Goal: Check status: Check status

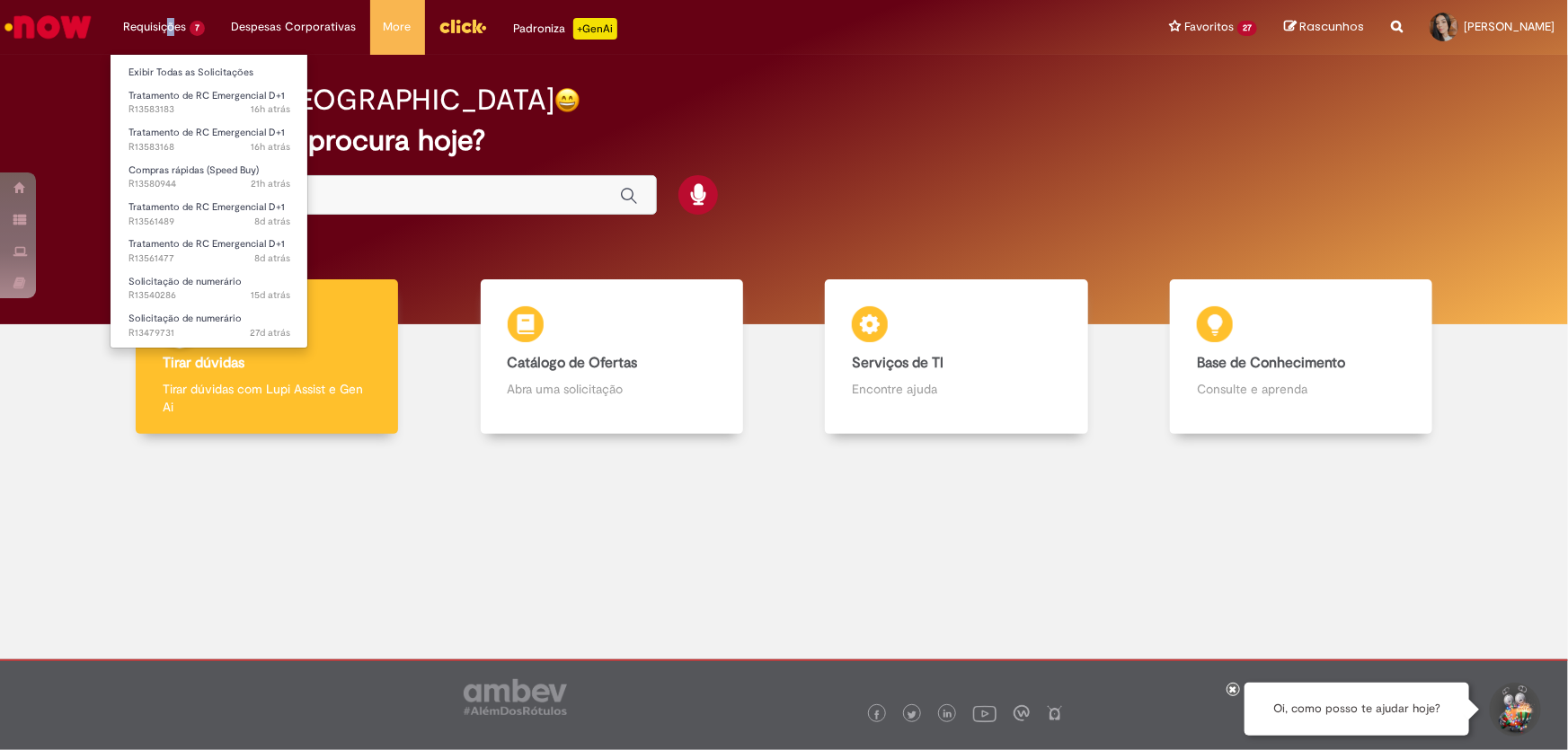
drag, startPoint x: 169, startPoint y: 18, endPoint x: 172, endPoint y: 36, distance: 18.2
click at [172, 36] on li "Requisições 7 Exibir Todas as Solicitações Tratamento de RC Emergencial D+1 16h…" at bounding box center [164, 27] width 109 height 54
click at [188, 105] on body "Pular para o conteúdo da página Requisições 7 Exibir Todas as Solicitações Trat…" at bounding box center [784, 375] width 1568 height 750
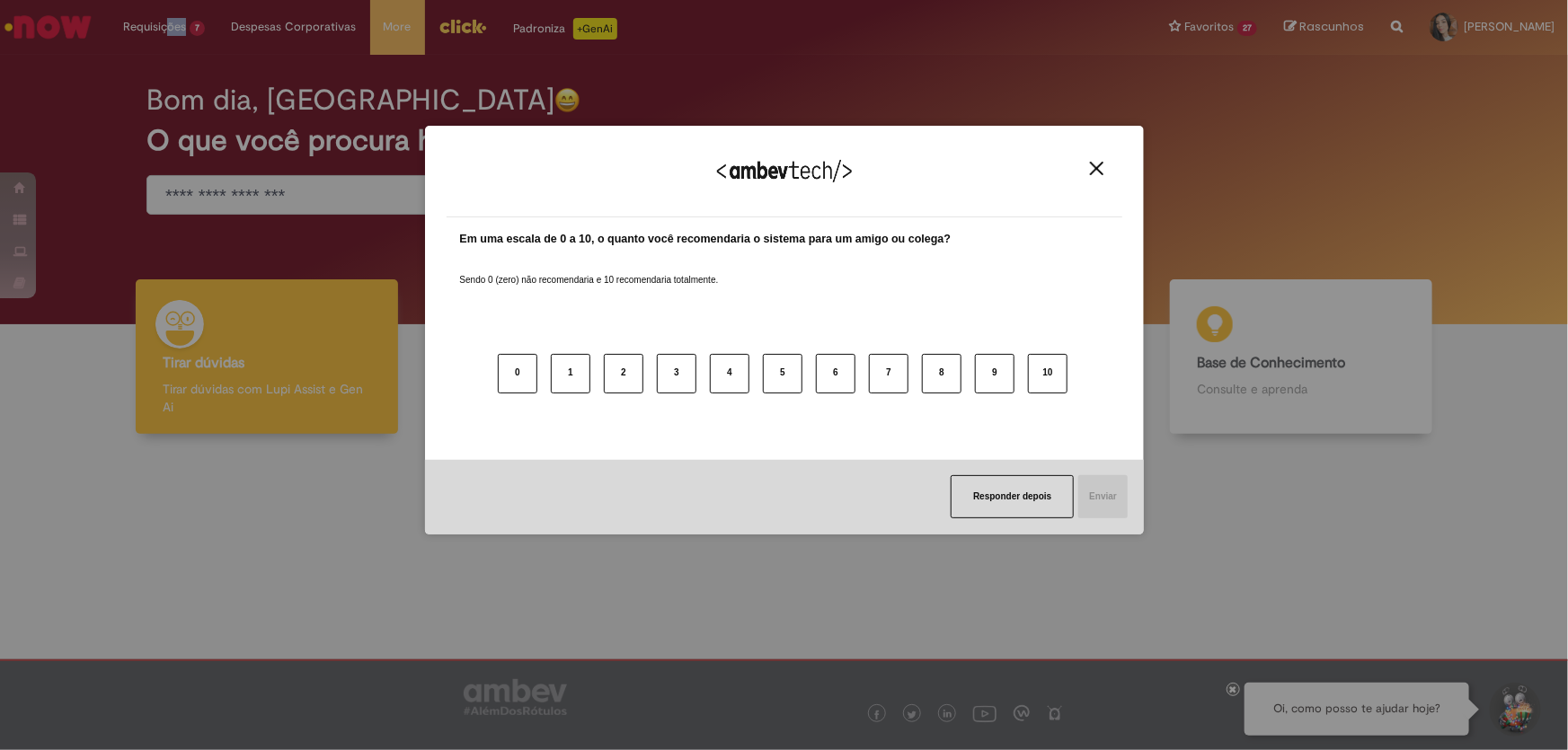
click at [1103, 166] on img "Close" at bounding box center [1097, 168] width 14 height 14
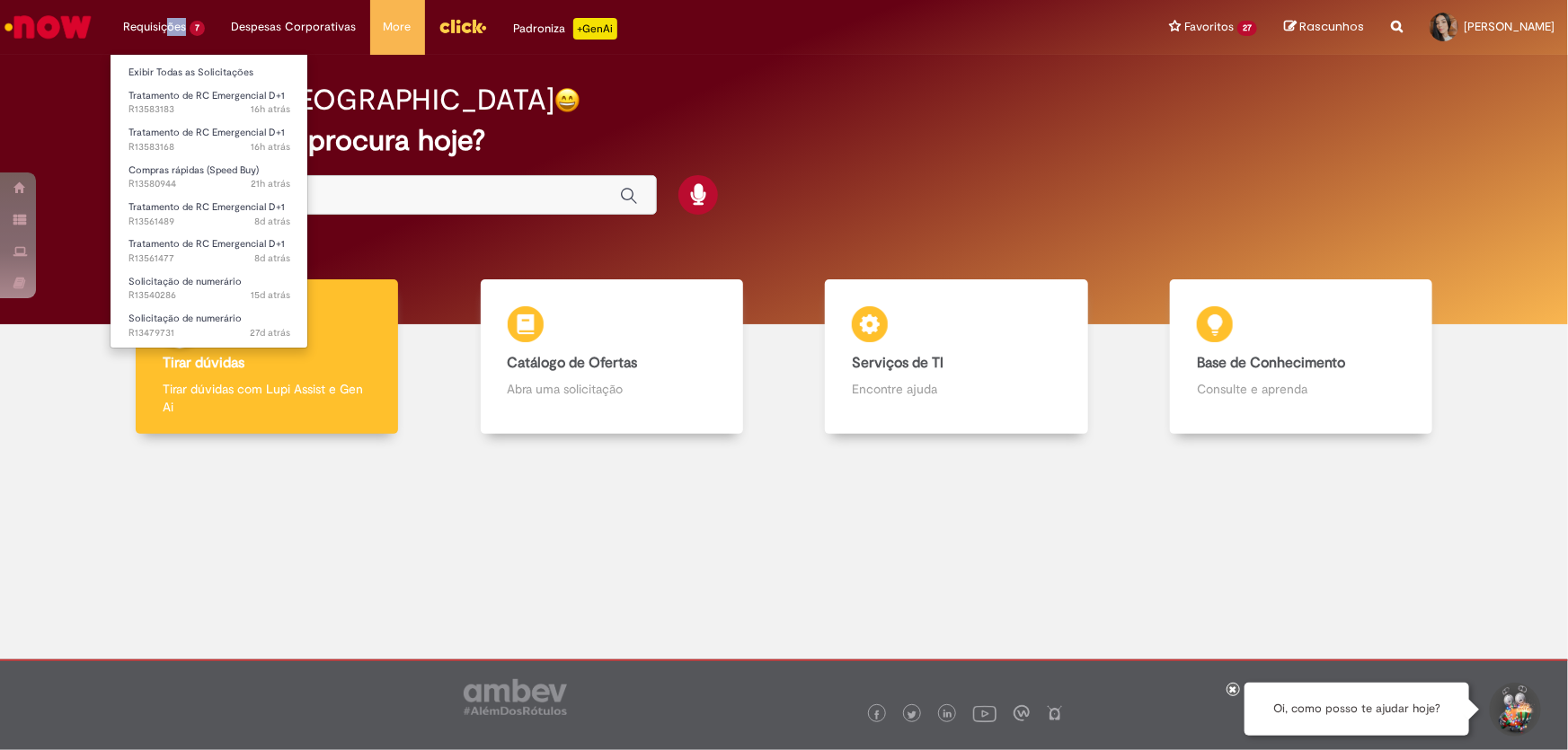
click at [184, 29] on li "Requisições 7 Exibir Todas as Solicitações Tratamento de RC Emergencial D+1 16h…" at bounding box center [164, 27] width 109 height 54
click at [197, 106] on span "16h atrás 16 horas atrás R13583183" at bounding box center [210, 110] width 162 height 15
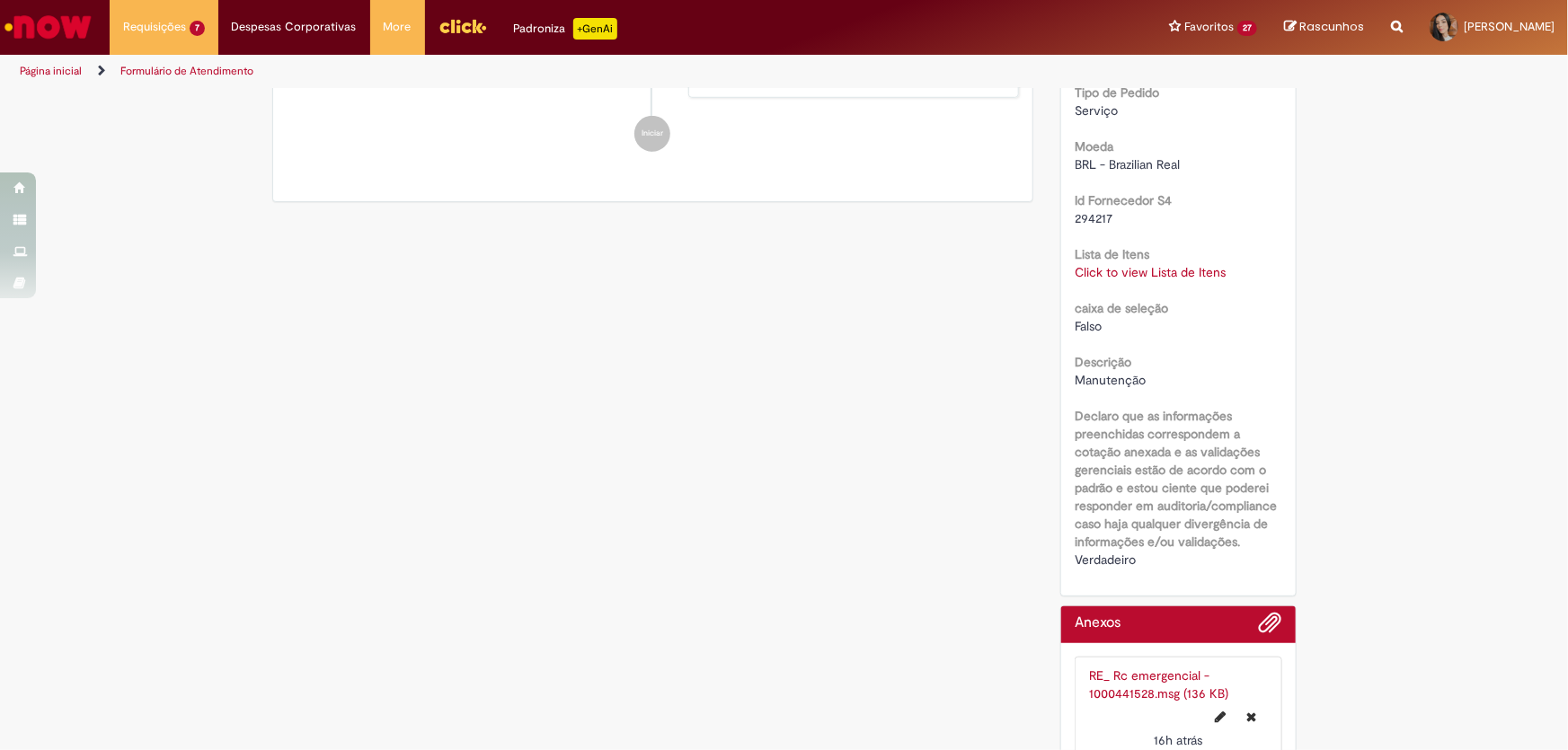
scroll to position [647, 0]
click at [1139, 277] on link "Click to view Lista de Itens" at bounding box center [1150, 271] width 151 height 17
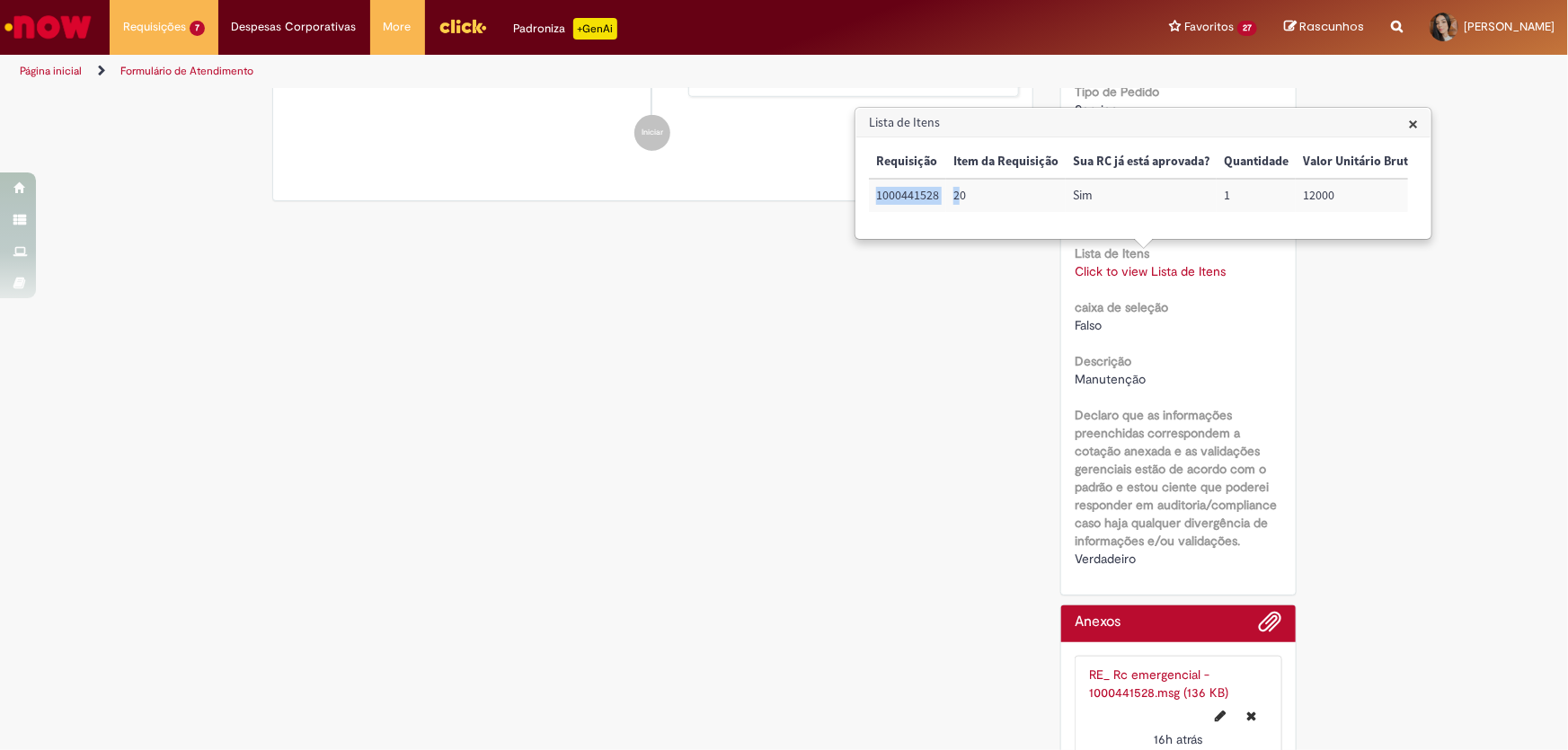
drag, startPoint x: 877, startPoint y: 196, endPoint x: 961, endPoint y: 196, distance: 84.0
click at [961, 196] on tr "1000441528 20 Sim 1 12000 1 1 0000000000" at bounding box center [1220, 195] width 702 height 33
copy tr "1000441528 2"
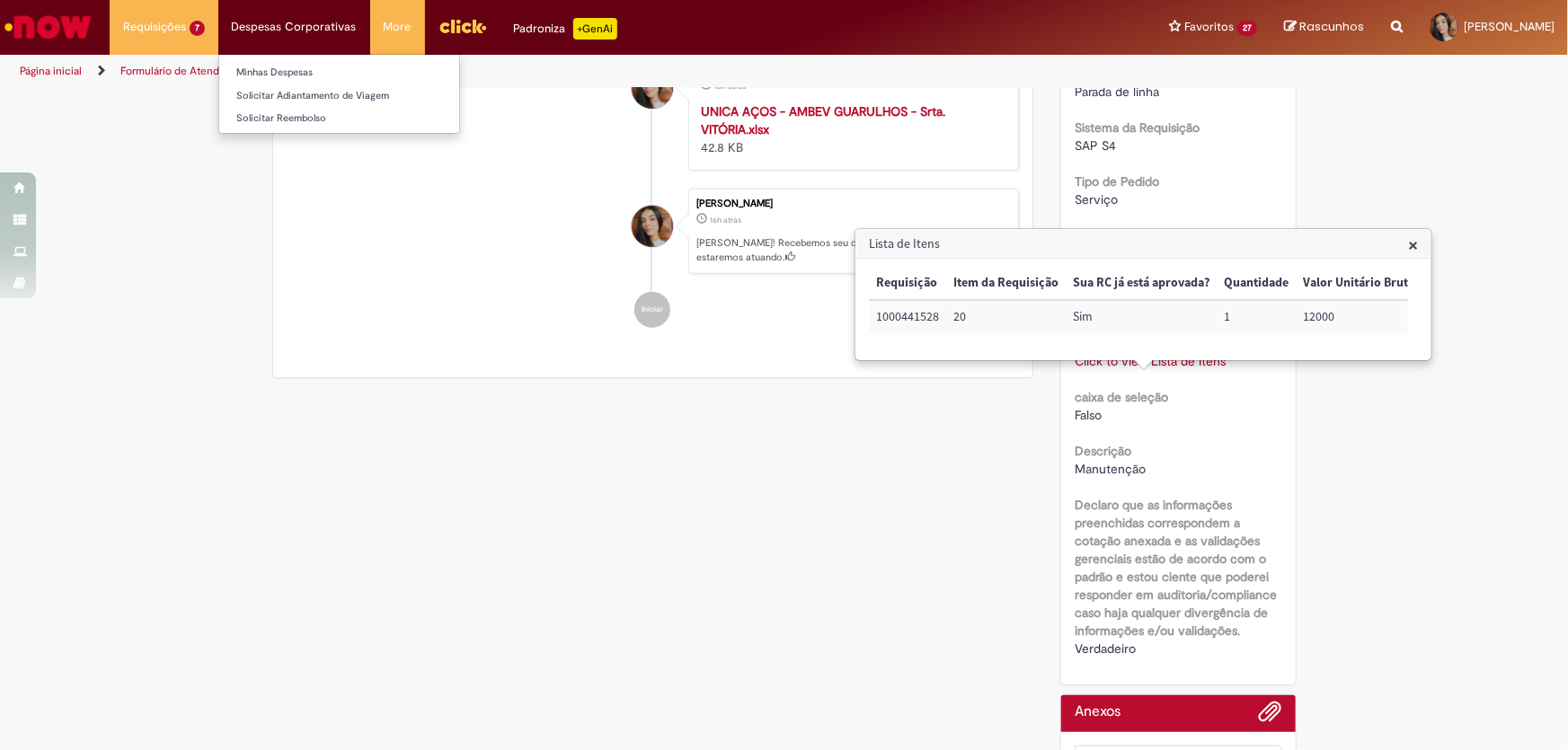
scroll to position [617, 0]
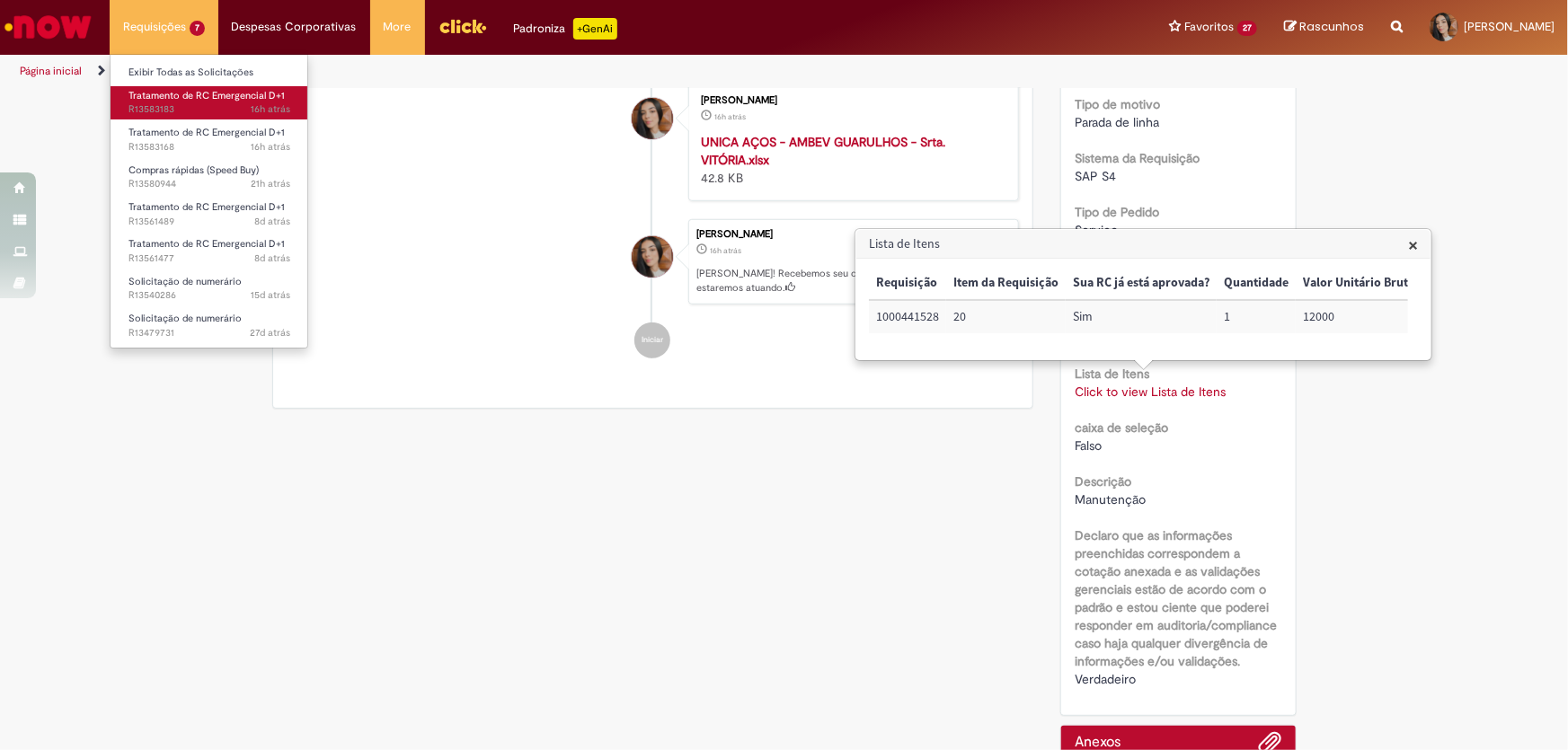
click at [185, 99] on span "Tratamento de RC Emergencial D+1" at bounding box center [207, 96] width 157 height 14
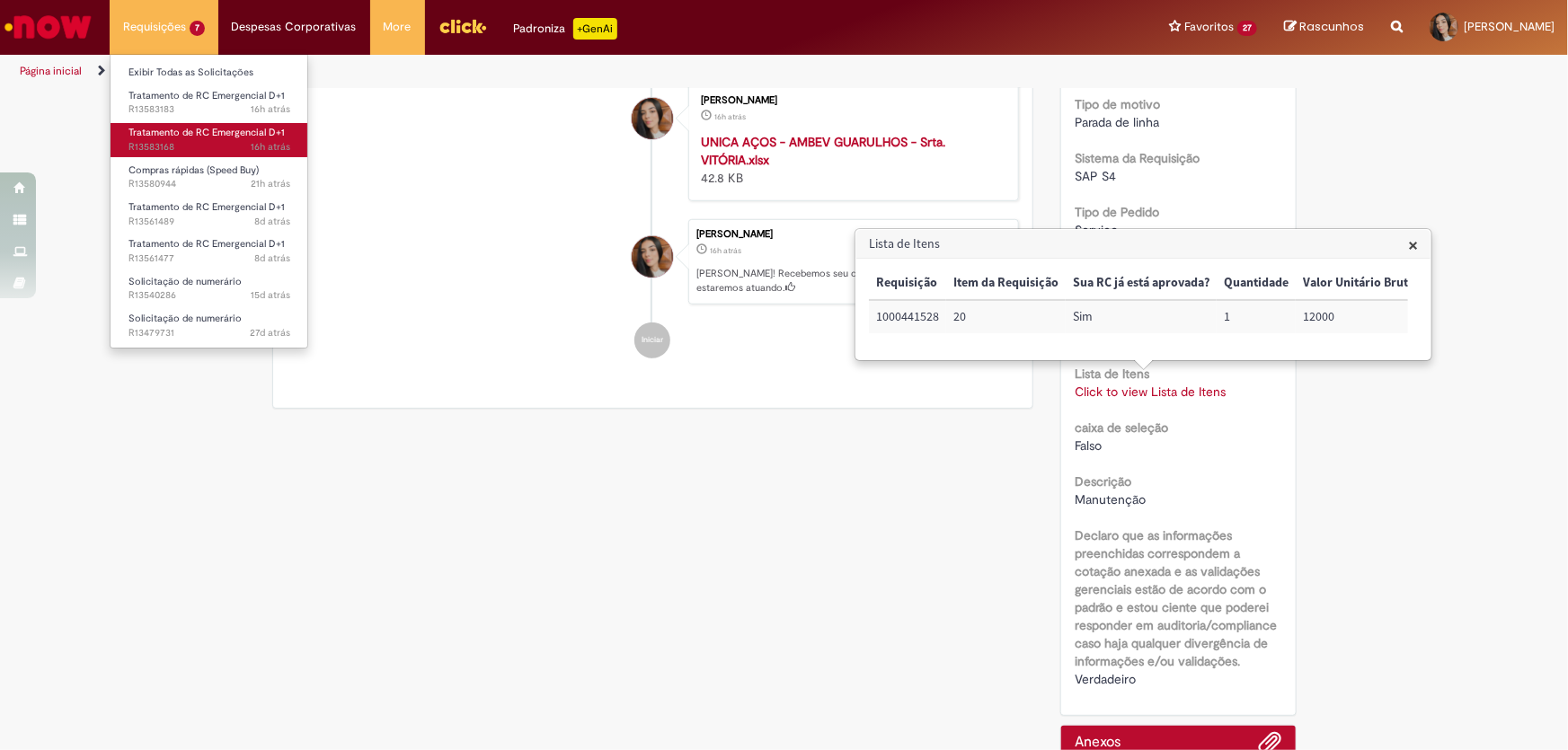
click at [215, 147] on span "16h atrás 16 horas atrás R13583168" at bounding box center [210, 147] width 162 height 15
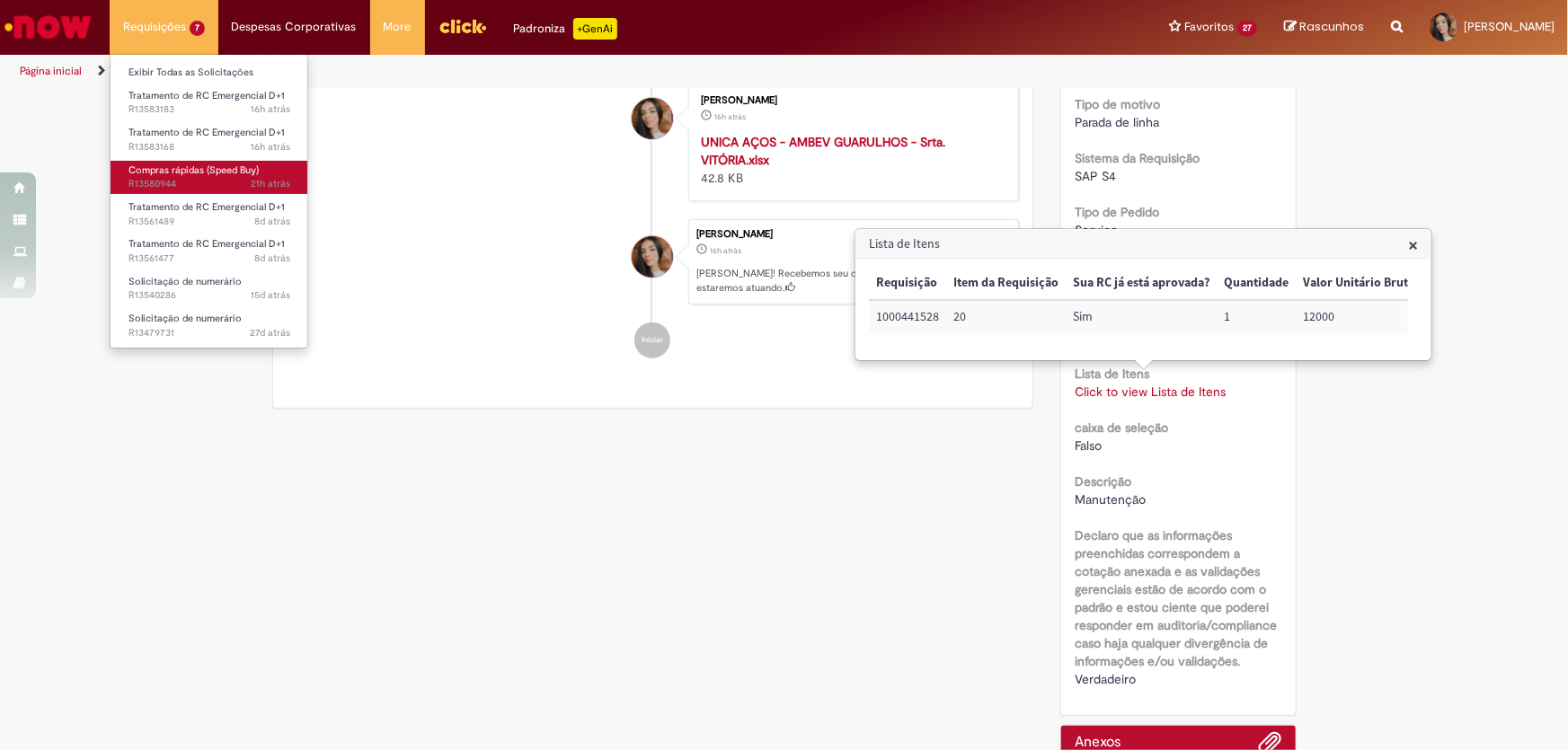
click at [234, 168] on span "Compras rápidas (Speed Buy)" at bounding box center [194, 170] width 131 height 14
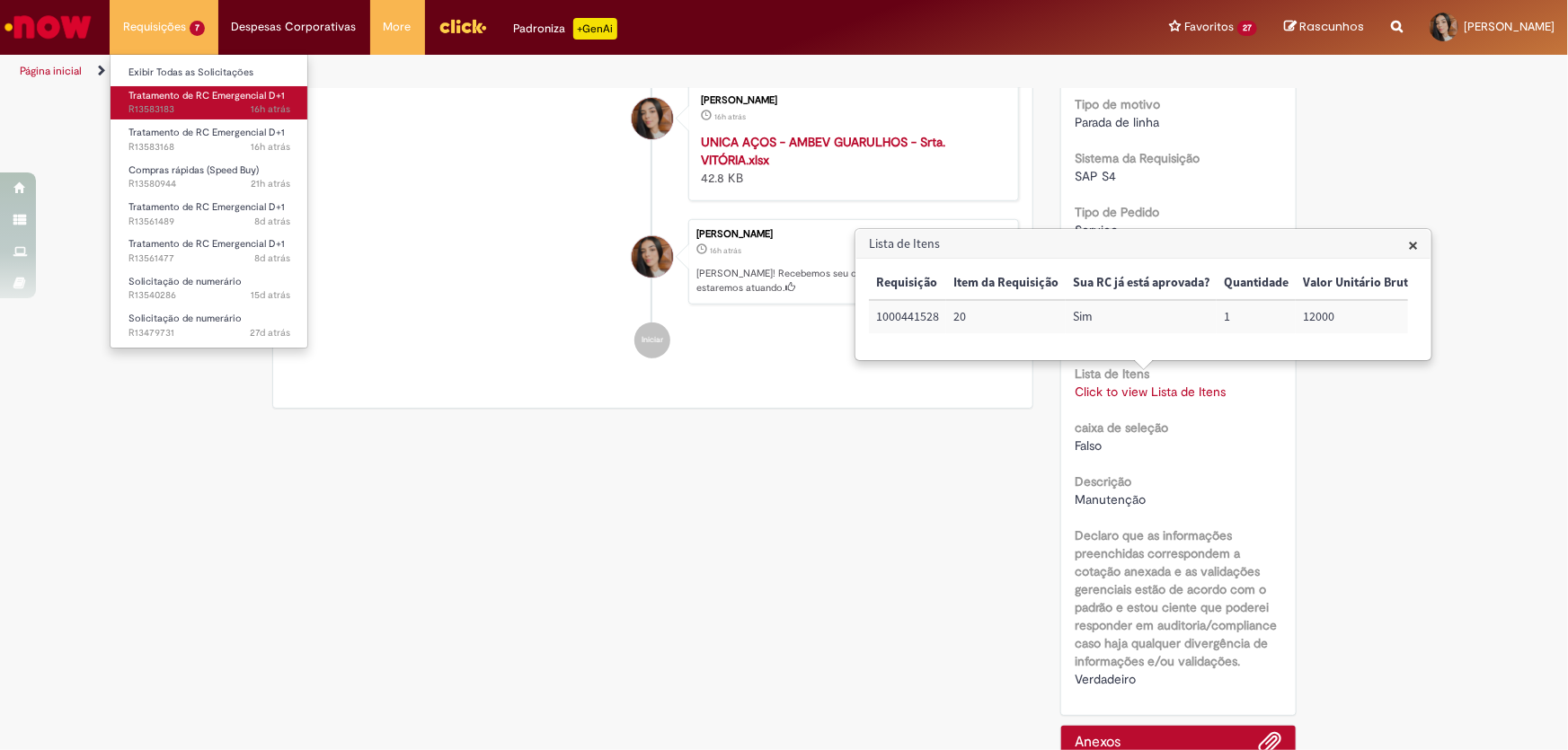
click at [216, 110] on span "16h atrás 16 horas atrás R13583183" at bounding box center [210, 110] width 162 height 15
